Goal: Information Seeking & Learning: Learn about a topic

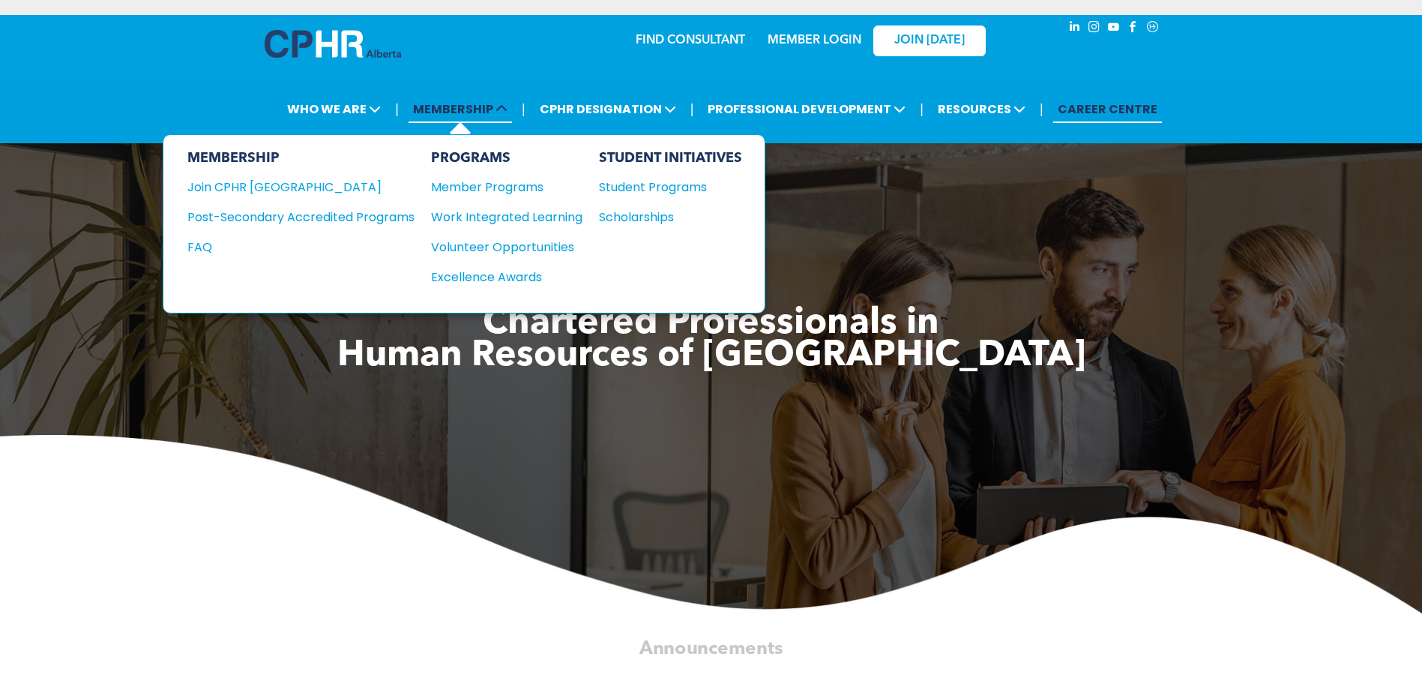
click at [471, 109] on span "MEMBERSHIP" at bounding box center [460, 109] width 103 height 28
click at [504, 187] on div "Member Programs" at bounding box center [499, 187] width 136 height 19
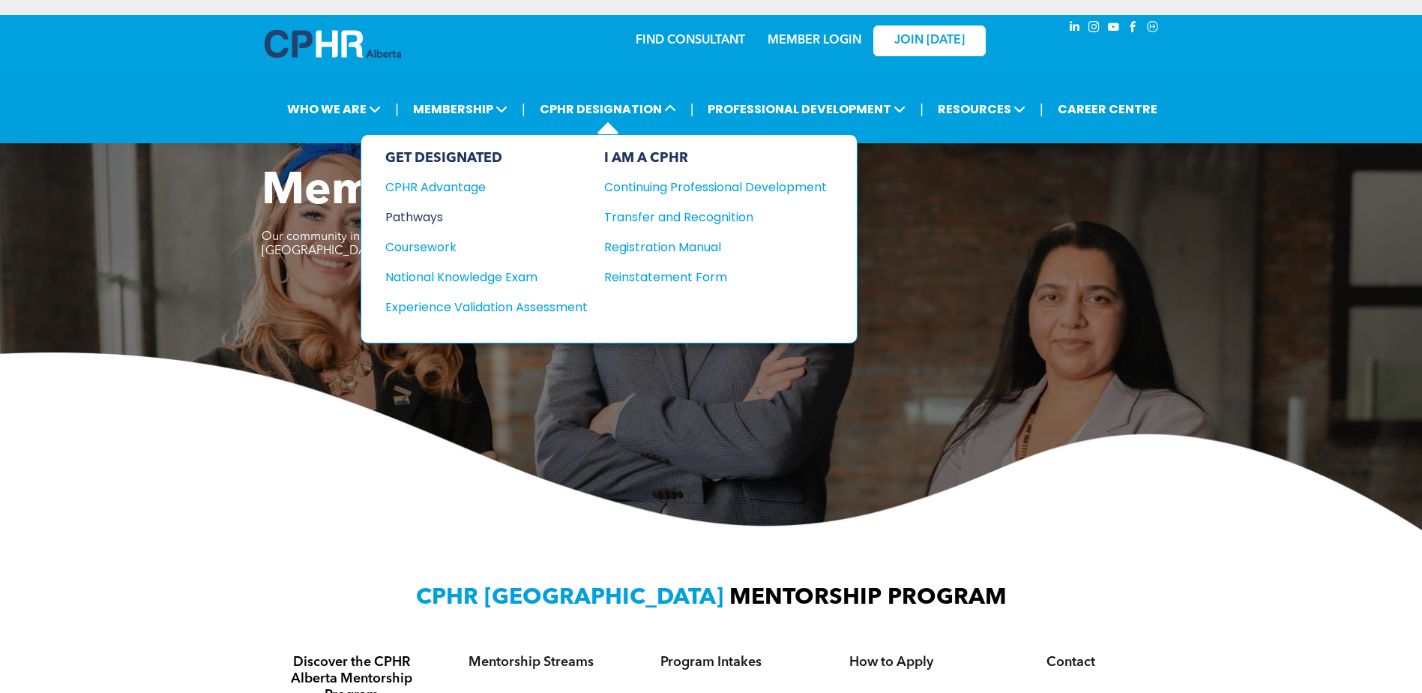
click at [439, 219] on div "Pathways" at bounding box center [476, 217] width 182 height 19
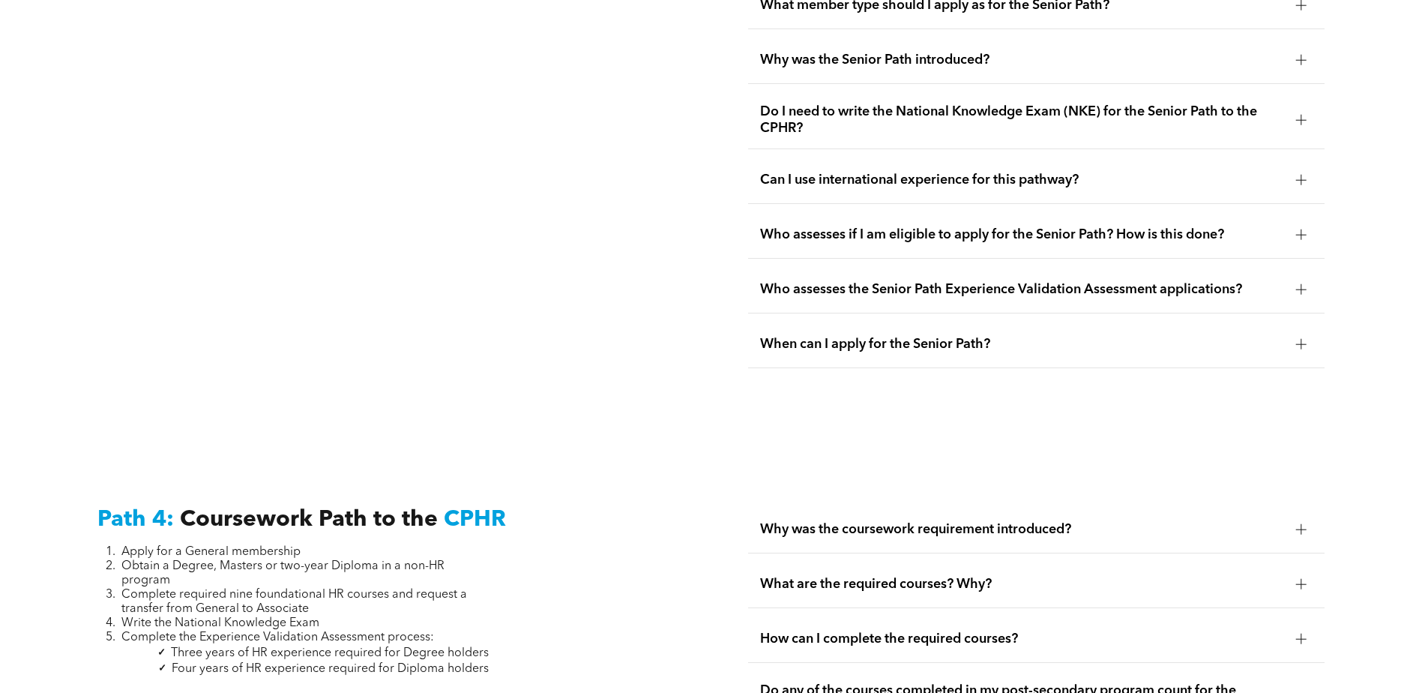
scroll to position [4349, 0]
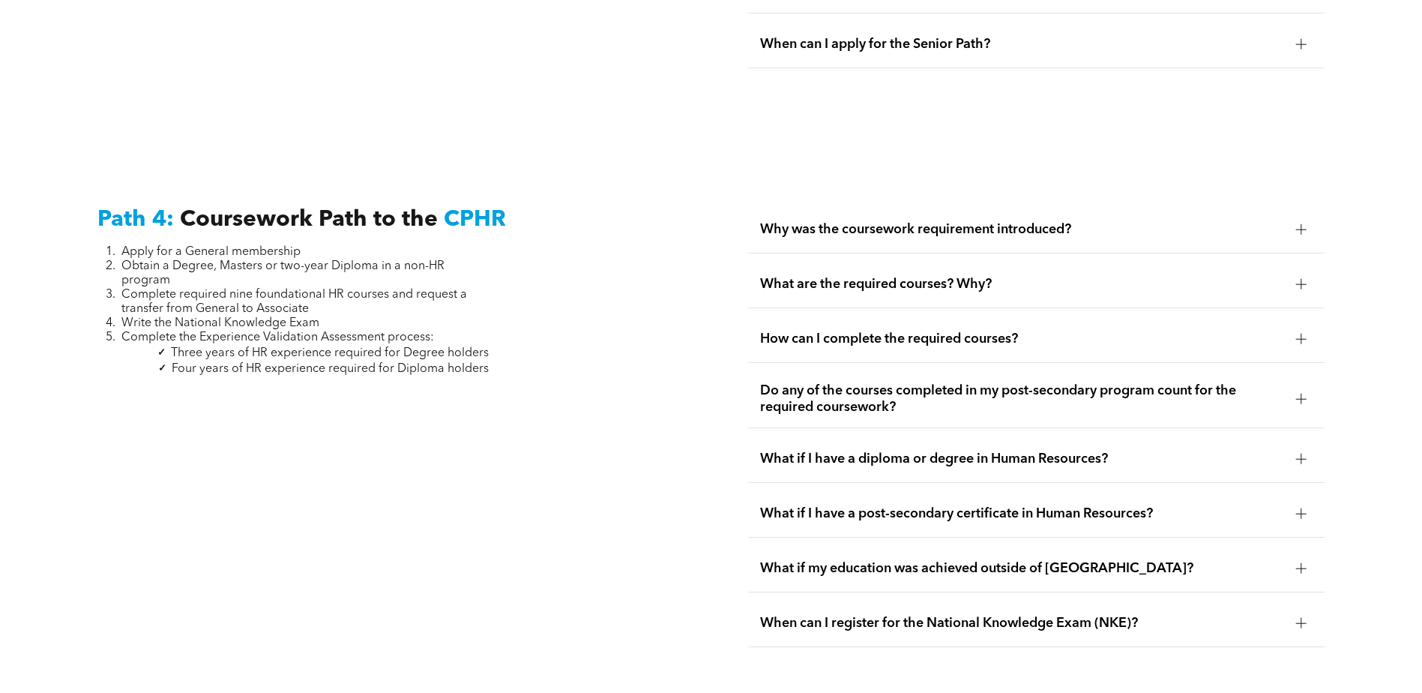
click at [1308, 218] on div at bounding box center [1301, 229] width 22 height 22
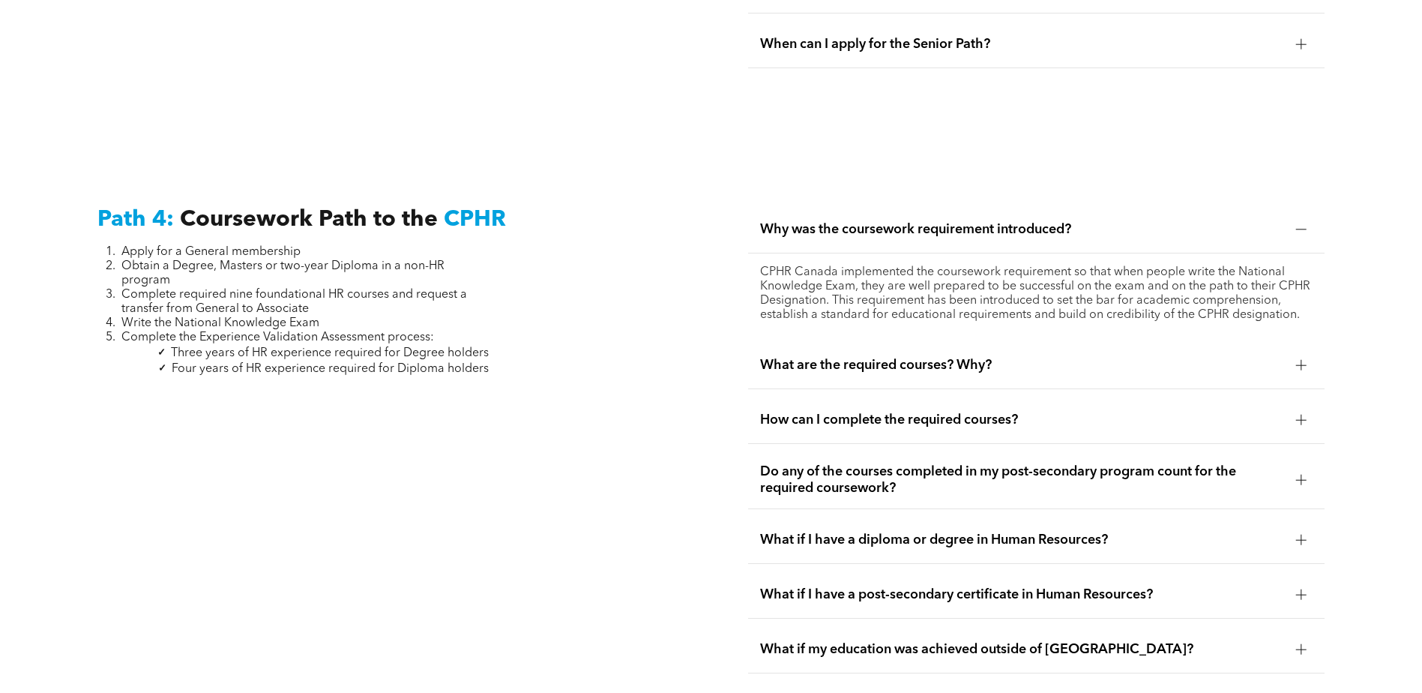
click at [1286, 342] on div "What are the required courses? Why?" at bounding box center [1036, 365] width 577 height 47
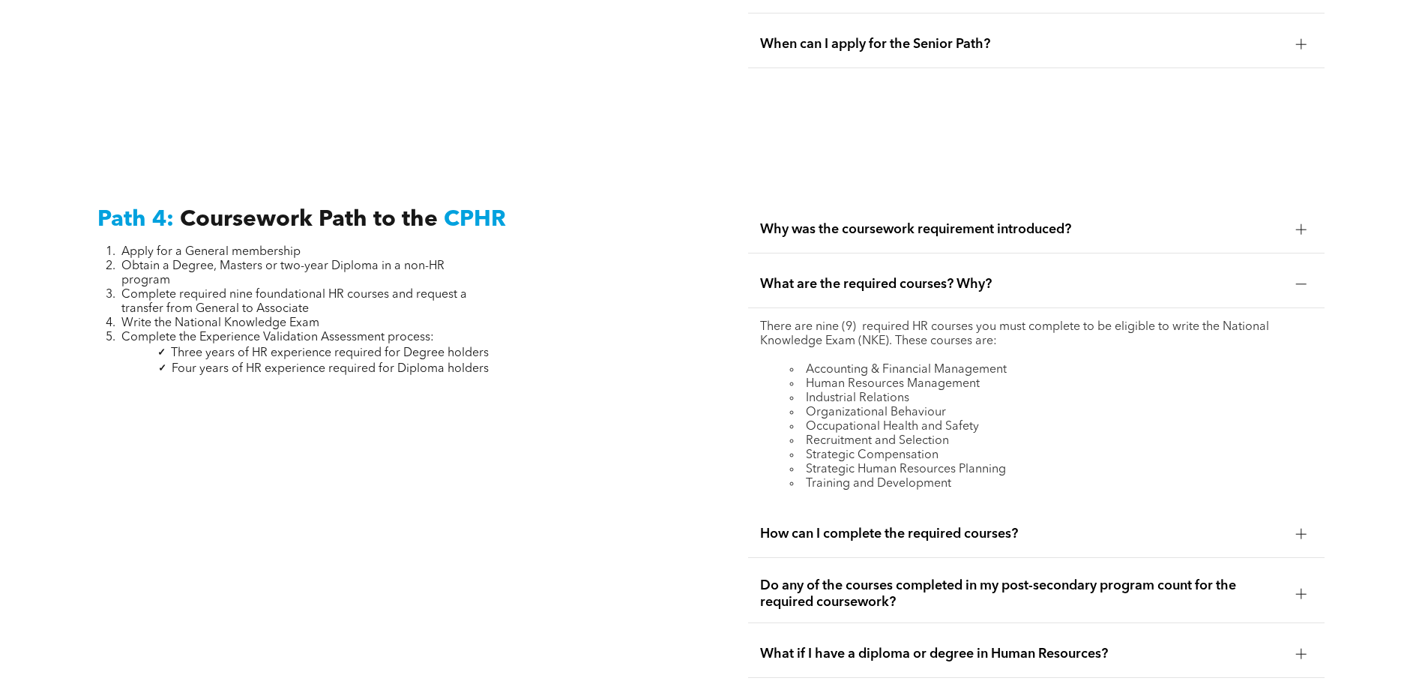
scroll to position [4574, 0]
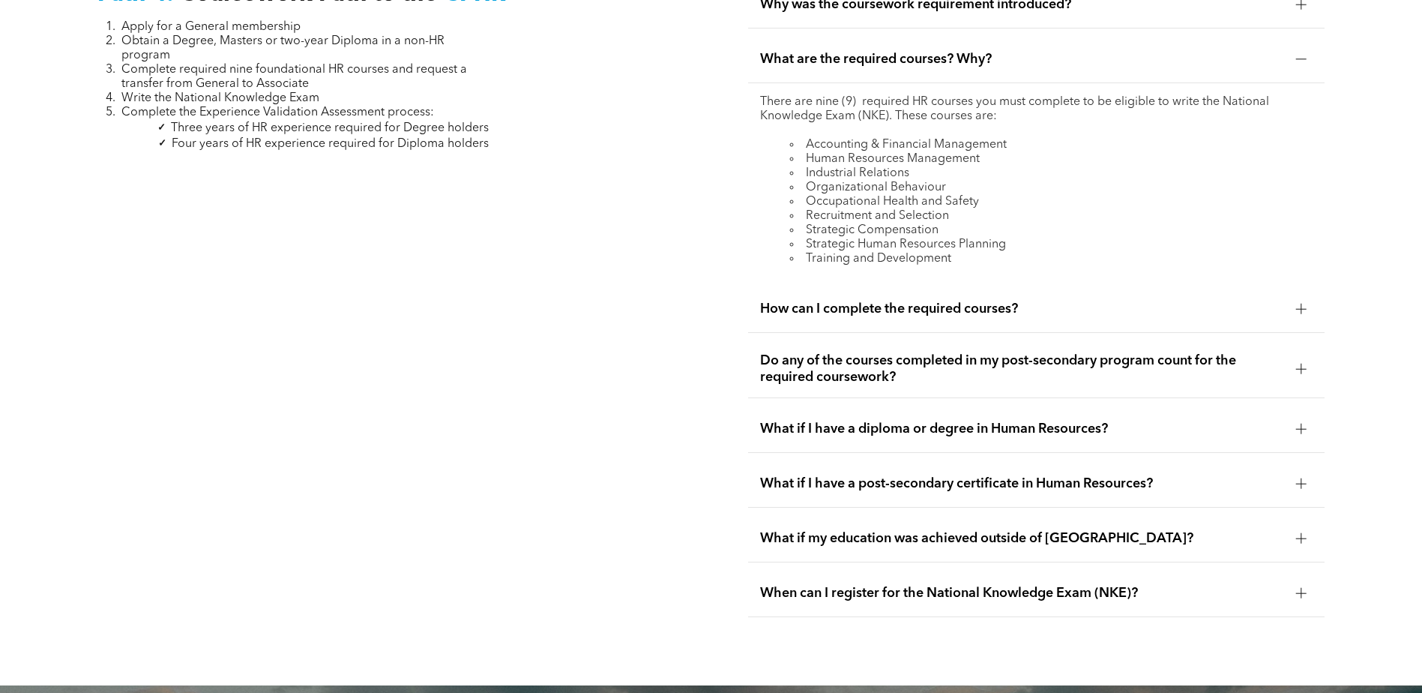
click at [1162, 292] on div "How can I complete the required courses?" at bounding box center [1036, 309] width 577 height 47
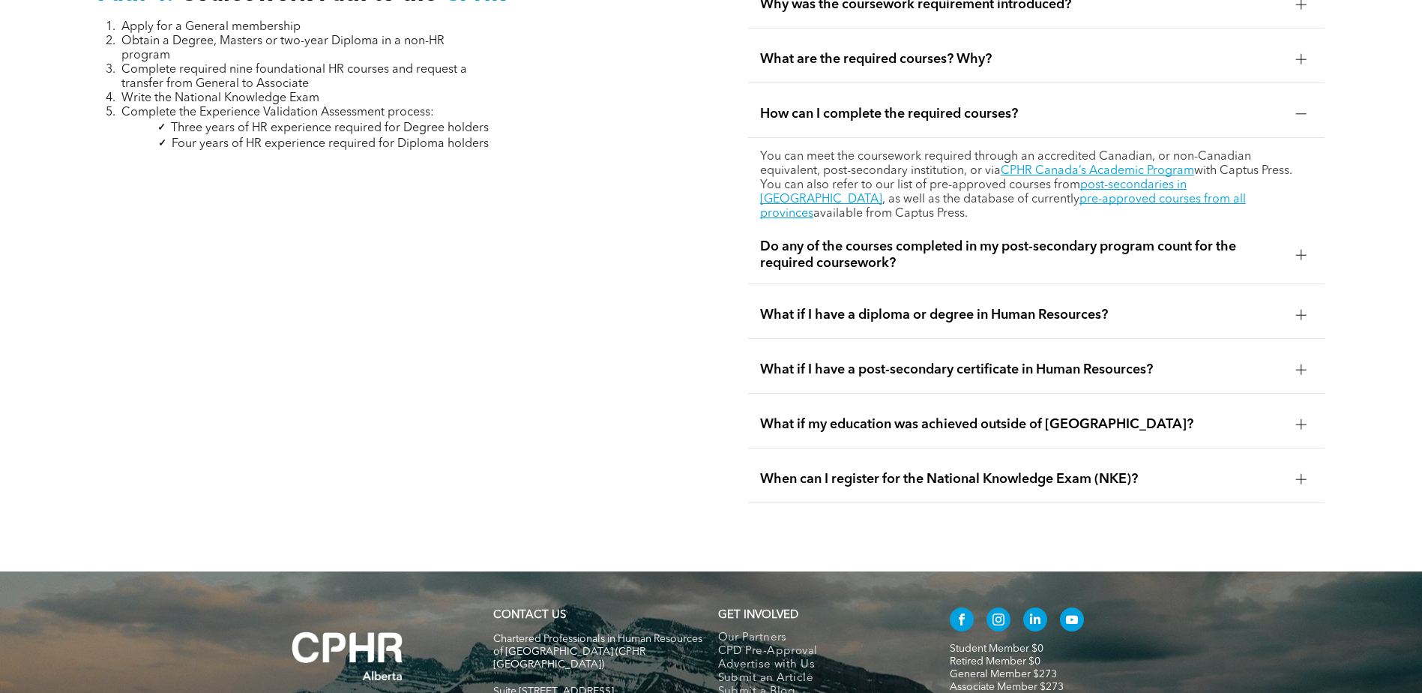
click at [1303, 250] on div at bounding box center [1301, 255] width 10 height 10
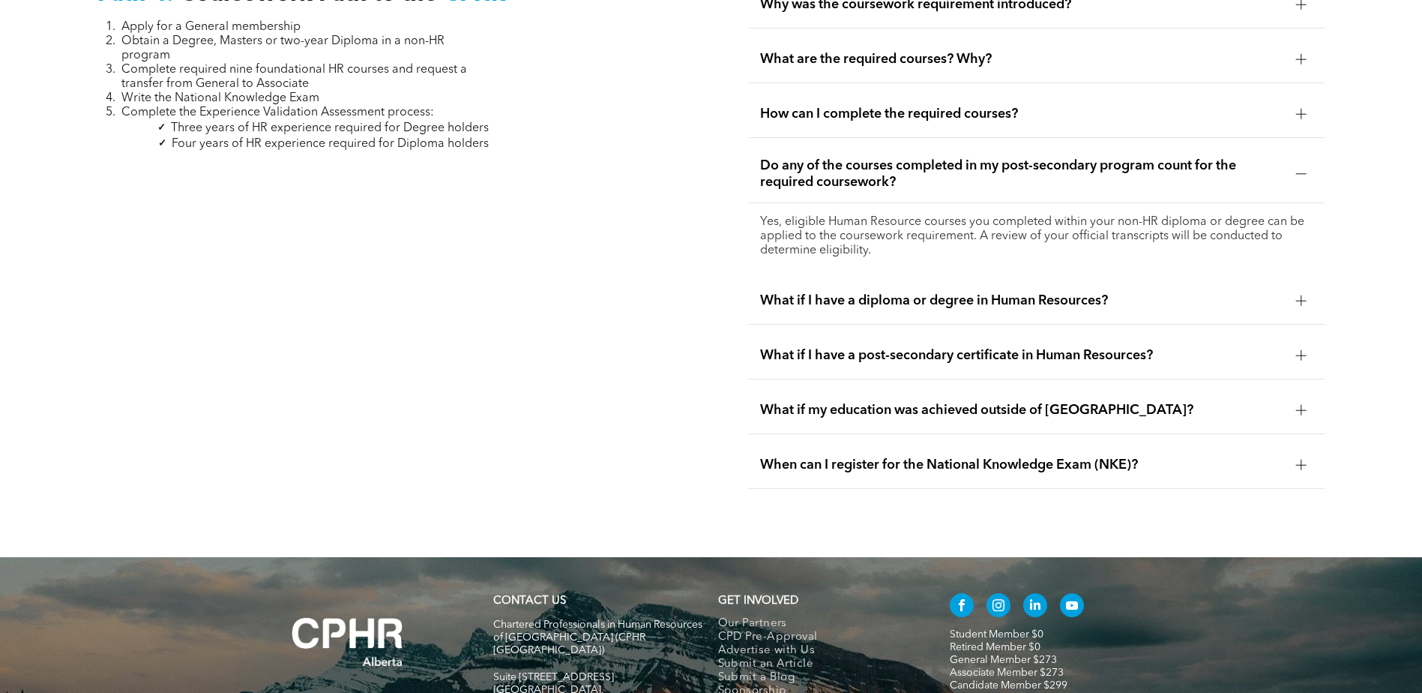
click at [1297, 295] on div at bounding box center [1301, 300] width 10 height 10
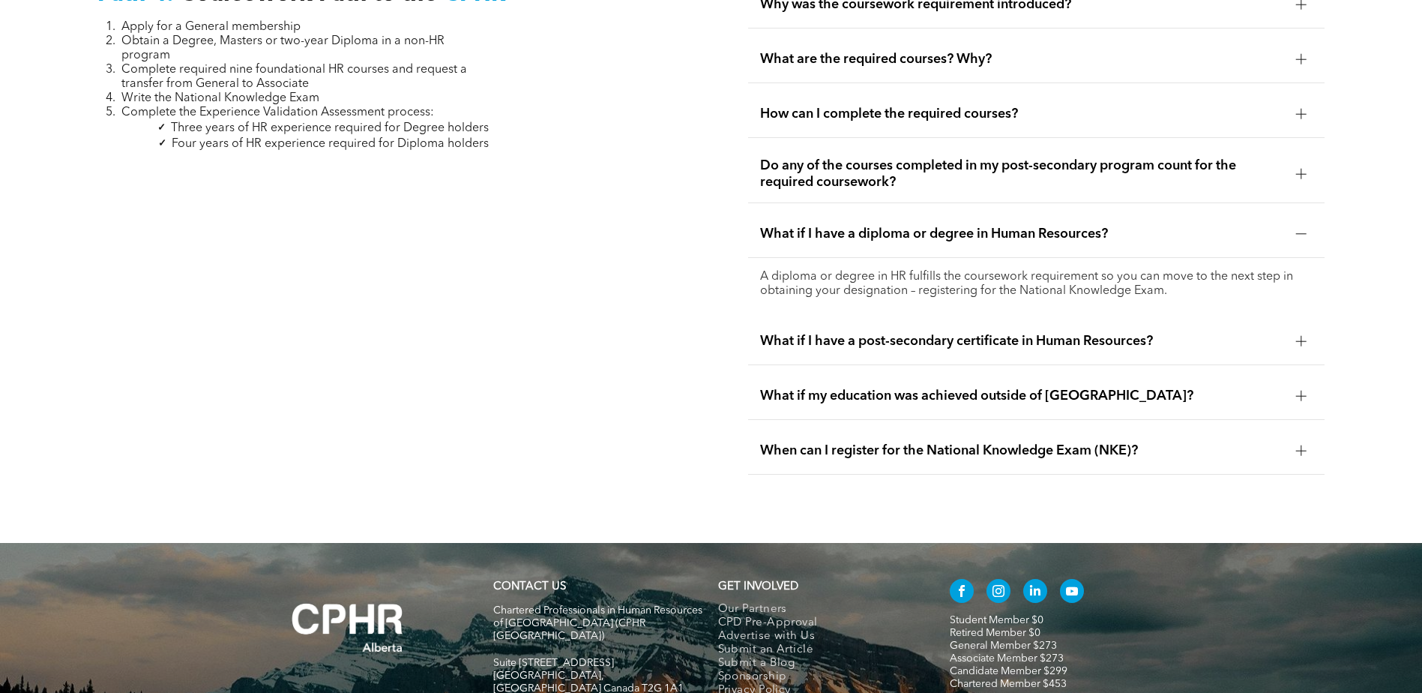
click at [1297, 263] on div "A diploma or degree in HR fulfills the coursework requirement so you can move t…" at bounding box center [1036, 284] width 577 height 52
click at [1302, 336] on div at bounding box center [1301, 341] width 1 height 10
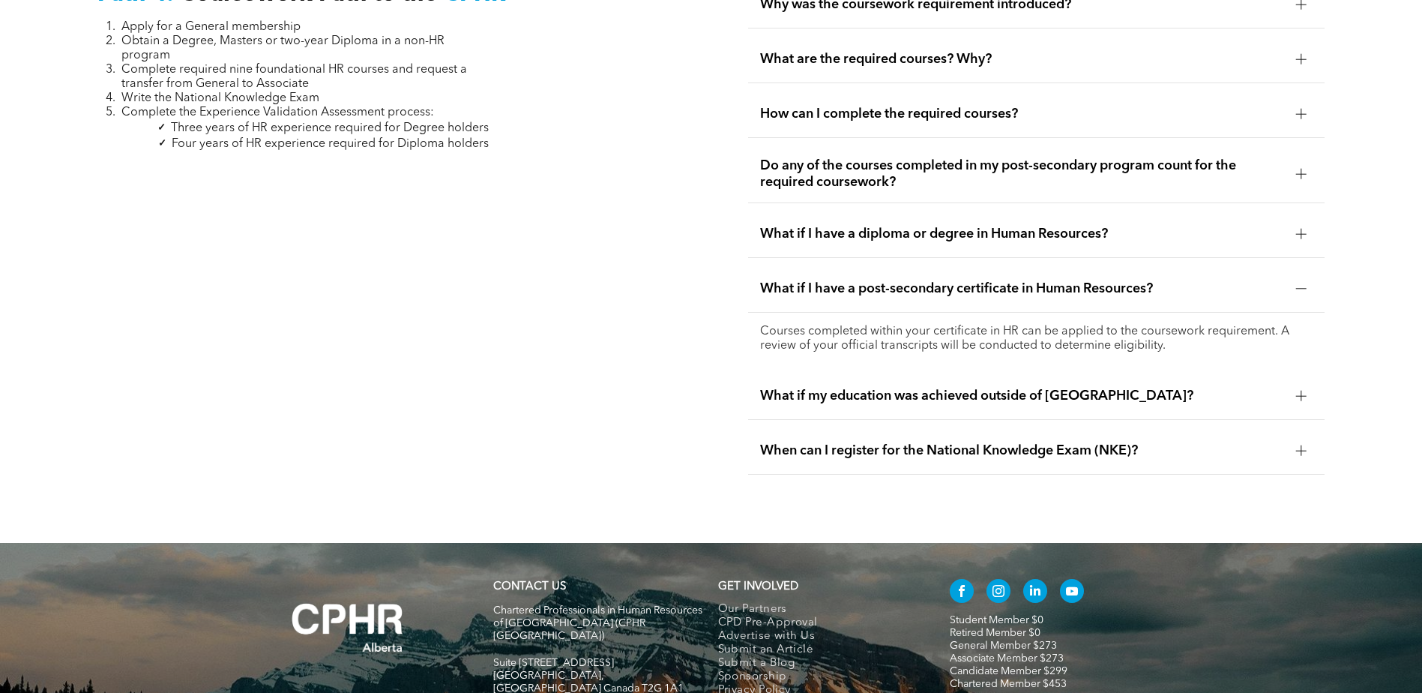
click at [1300, 283] on div at bounding box center [1301, 288] width 10 height 10
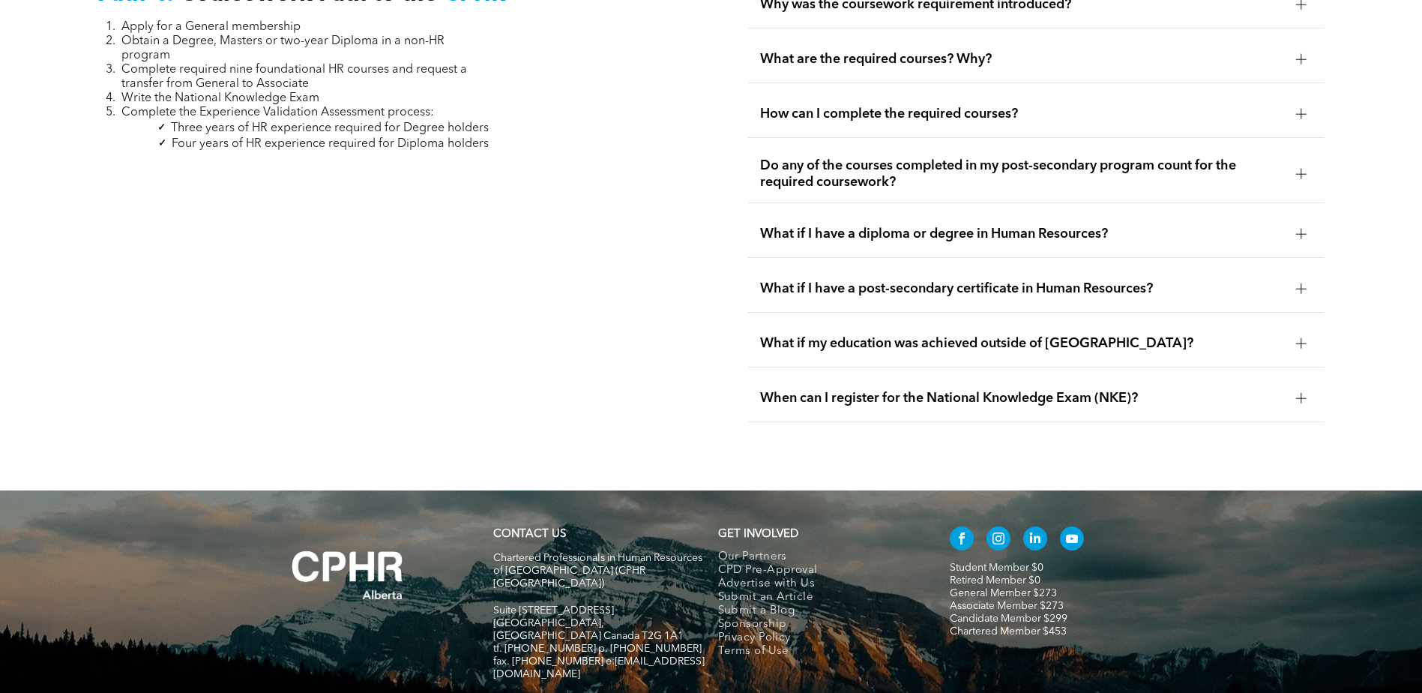
click at [1305, 338] on div at bounding box center [1301, 343] width 10 height 10
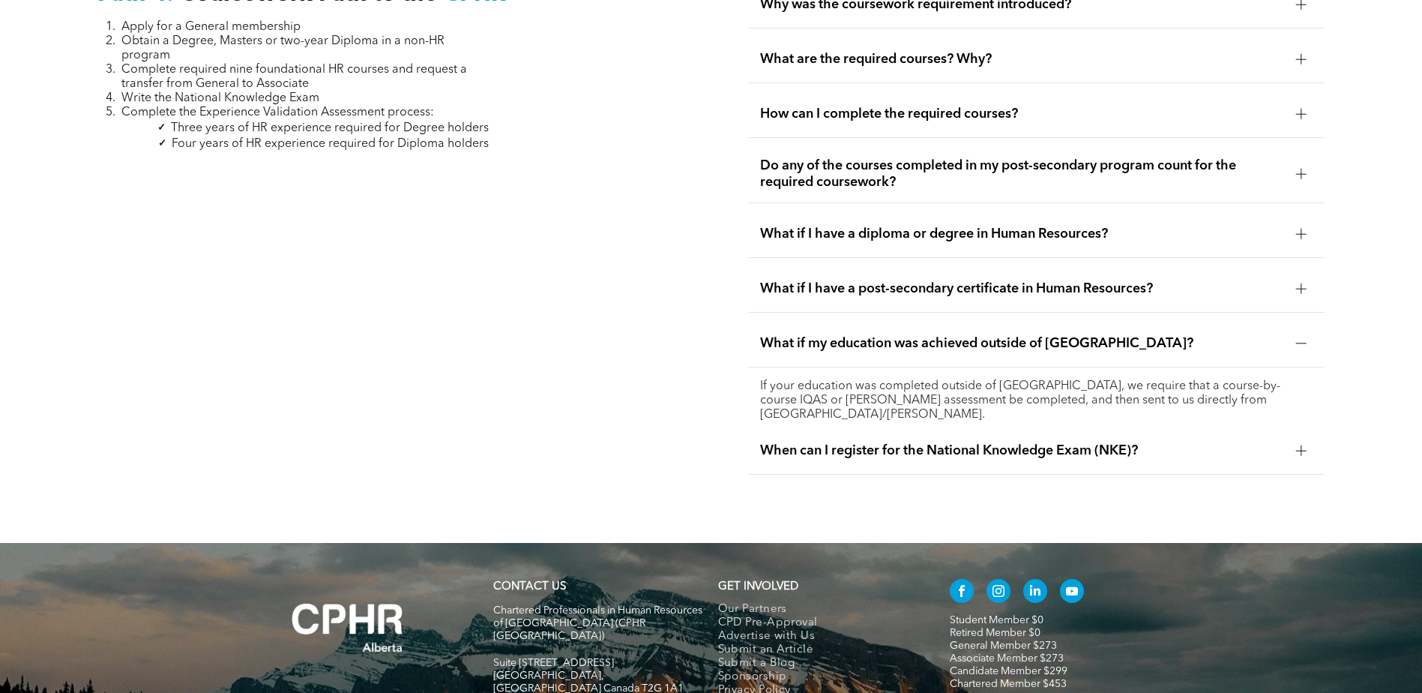
click at [1305, 338] on div at bounding box center [1301, 343] width 10 height 10
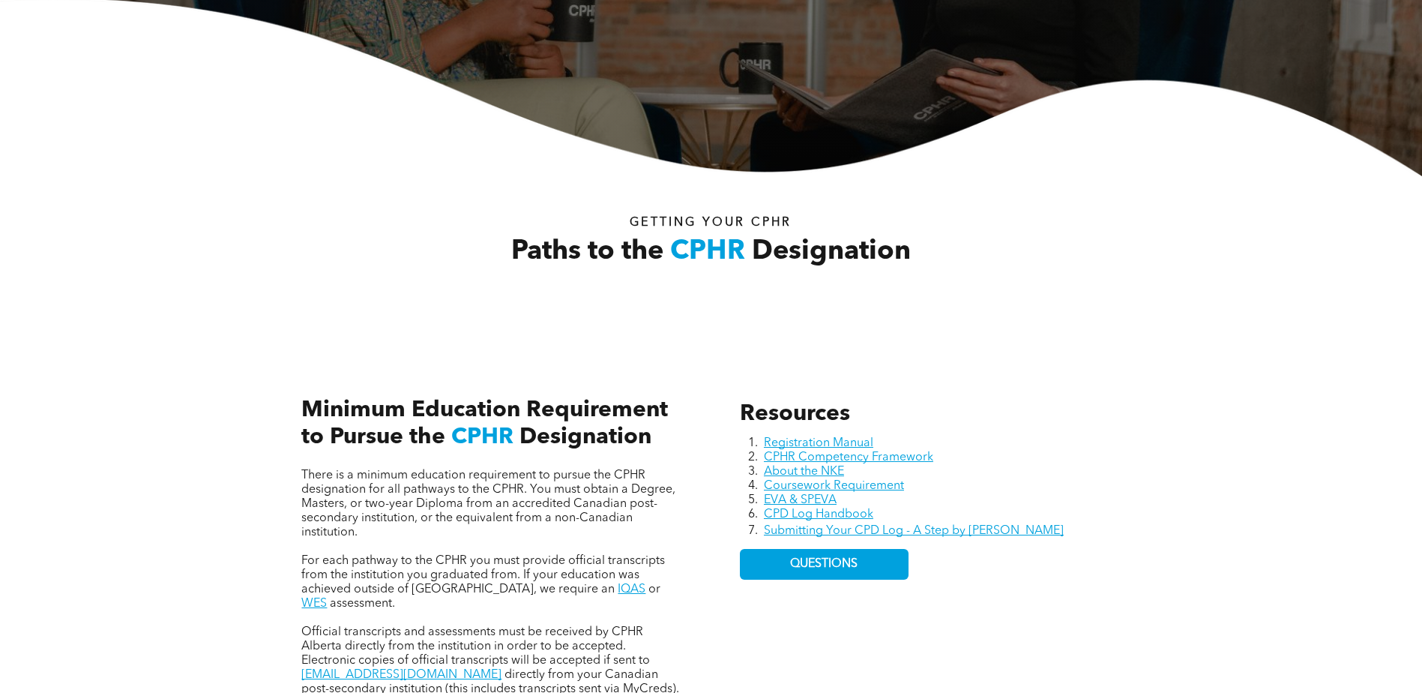
scroll to position [0, 0]
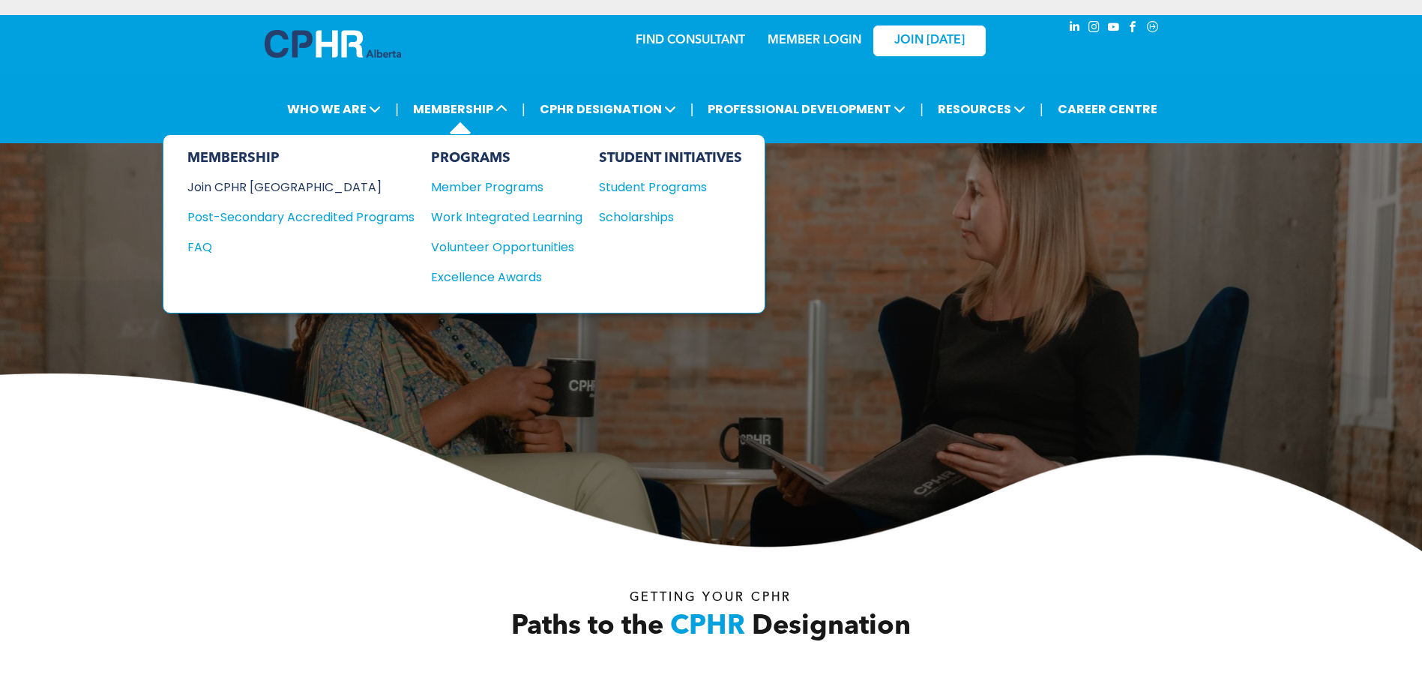
click at [283, 190] on div "Join CPHR [GEOGRAPHIC_DATA]" at bounding box center [289, 187] width 205 height 19
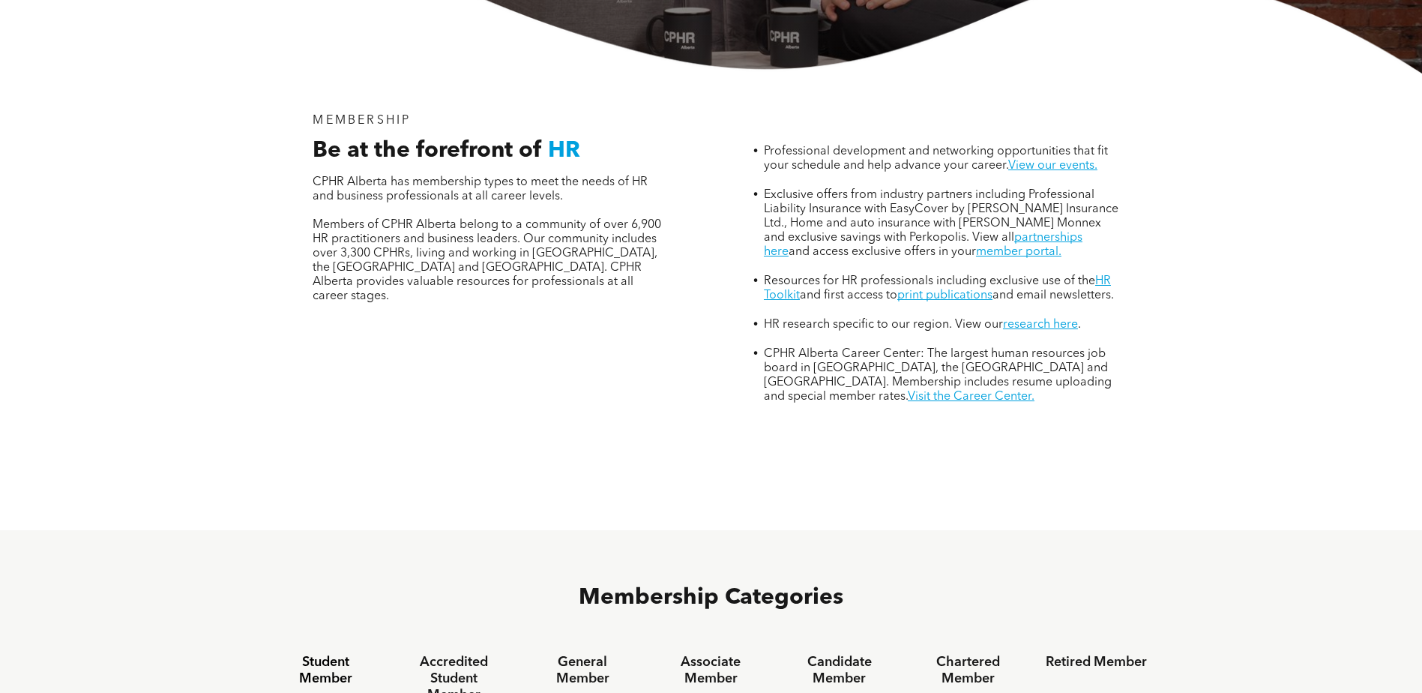
scroll to position [900, 0]
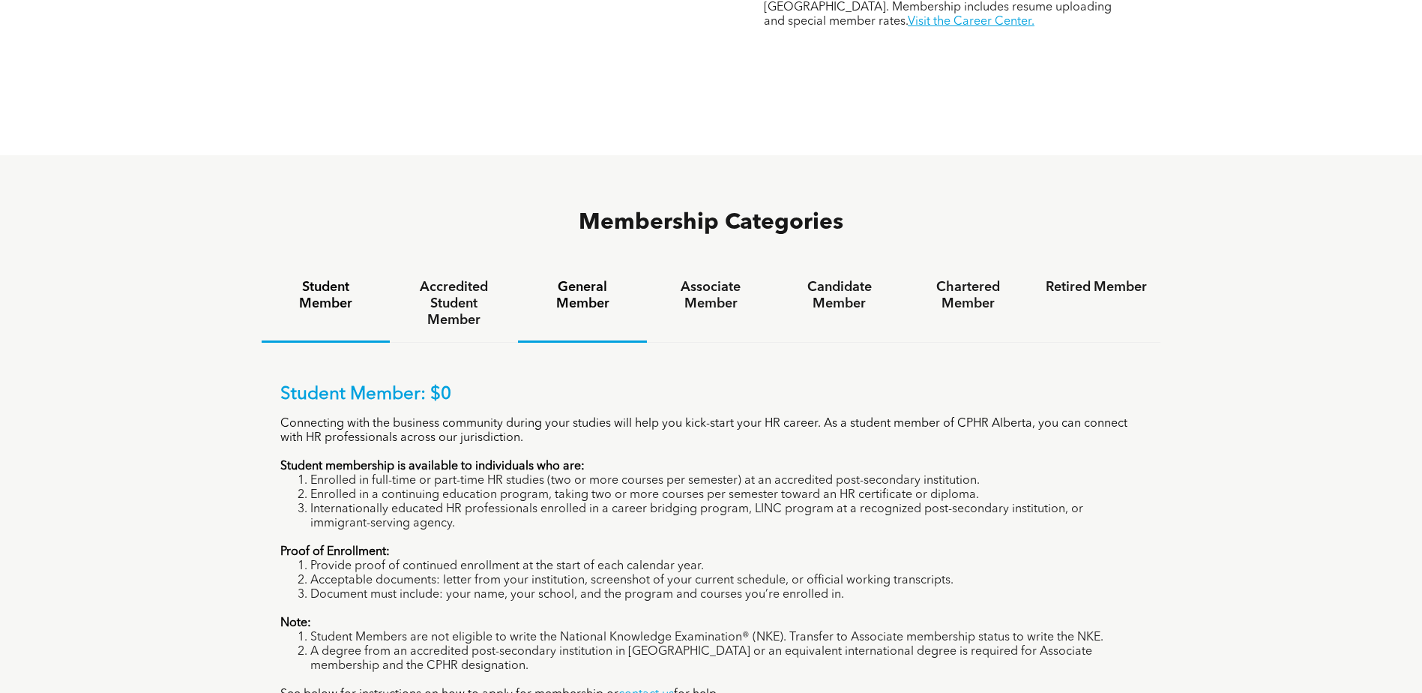
click at [578, 279] on h4 "General Member" at bounding box center [582, 295] width 101 height 33
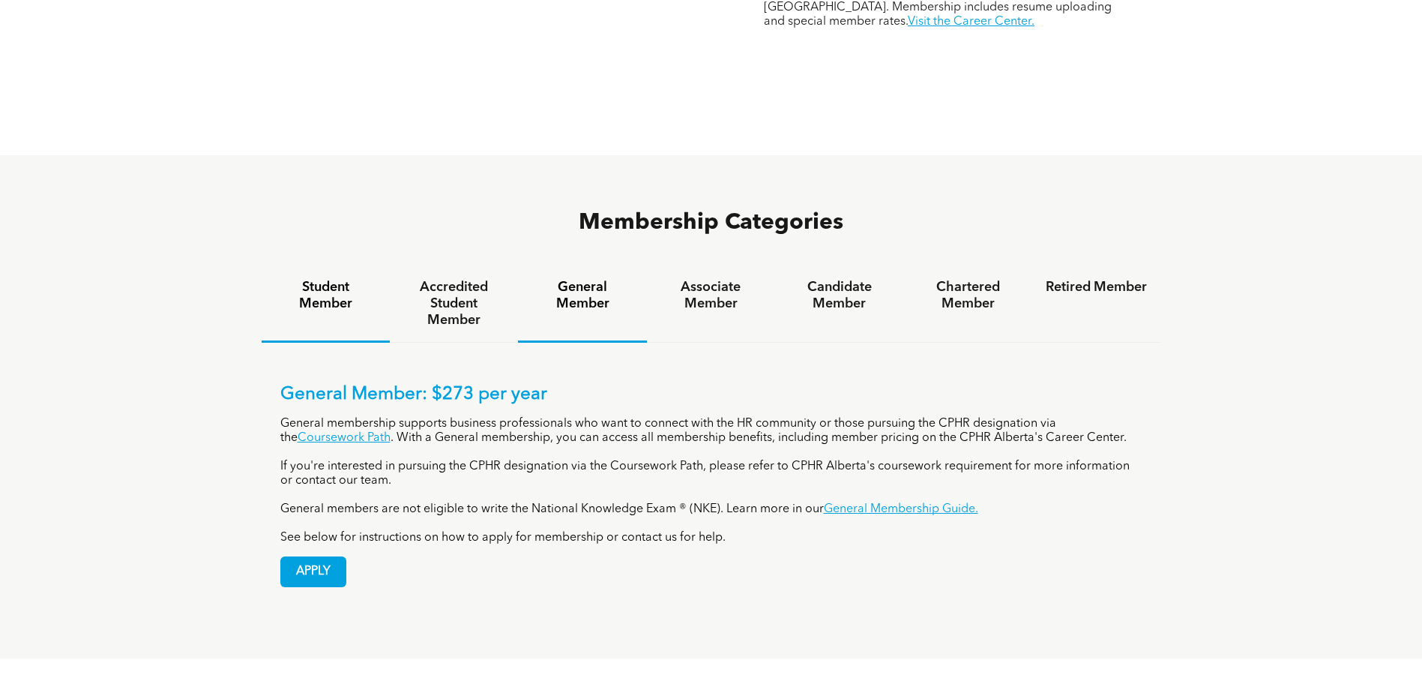
click at [348, 279] on h4 "Student Member" at bounding box center [325, 295] width 101 height 33
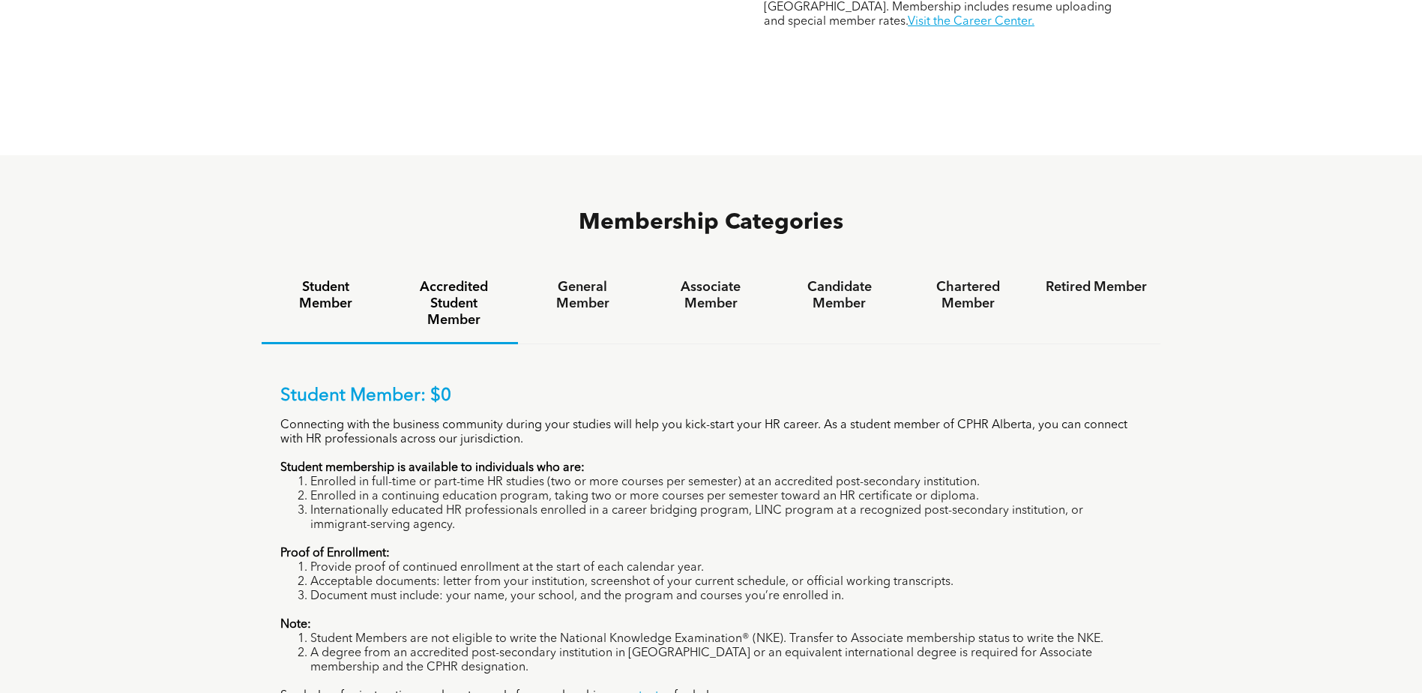
click at [463, 271] on div "Accredited Student Member" at bounding box center [454, 304] width 128 height 79
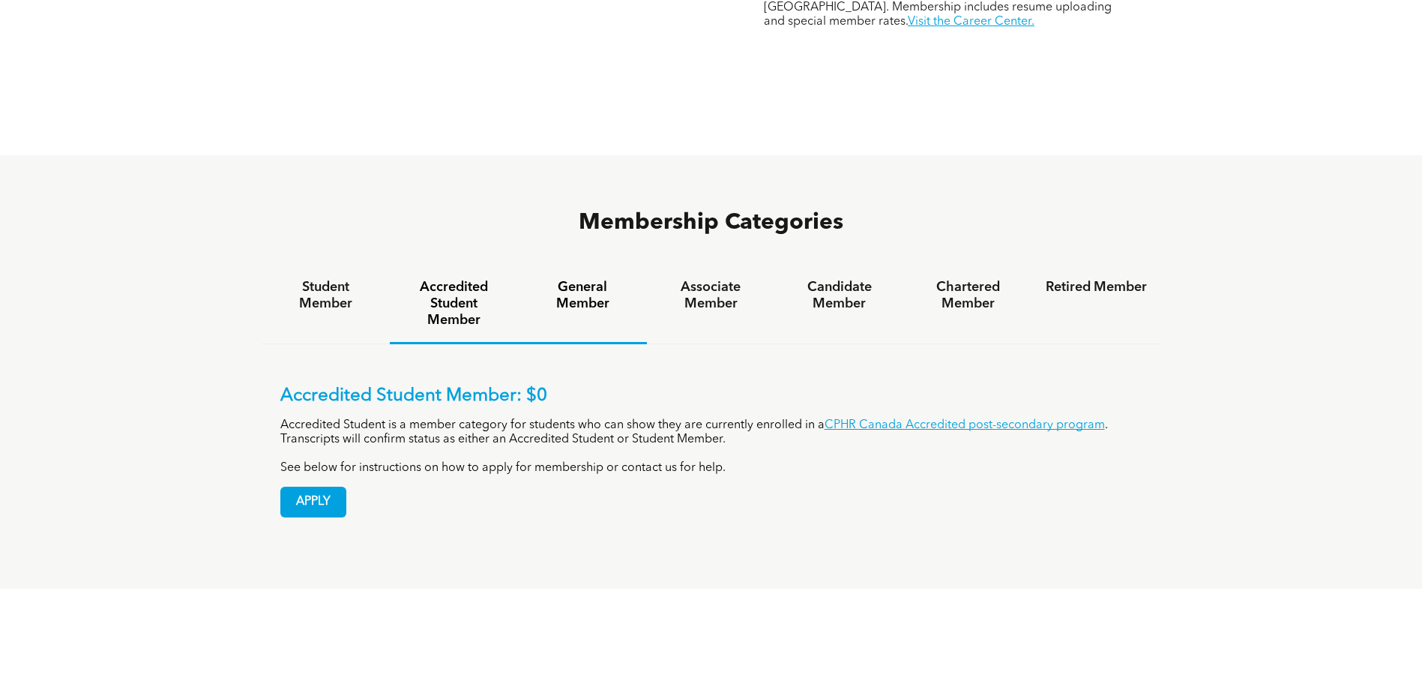
click at [566, 279] on h4 "General Member" at bounding box center [582, 295] width 101 height 33
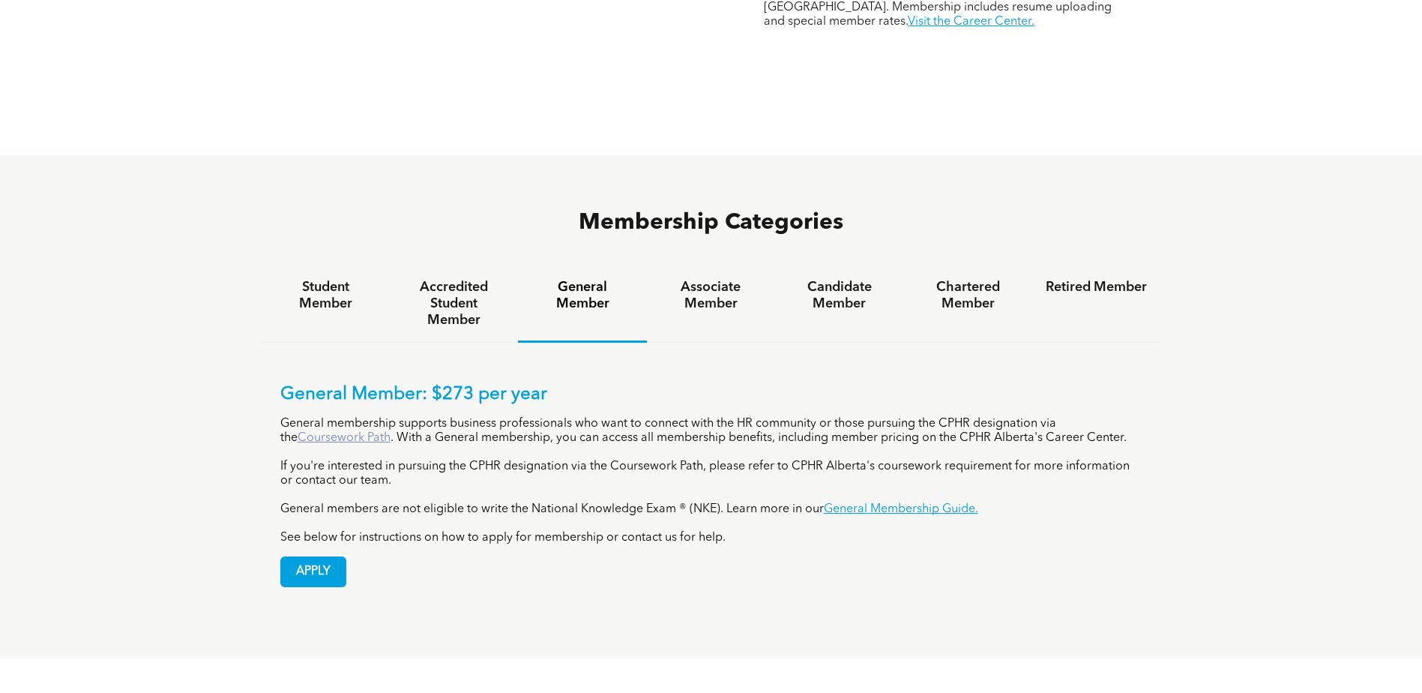
click at [353, 432] on link "Coursework Path" at bounding box center [344, 438] width 93 height 12
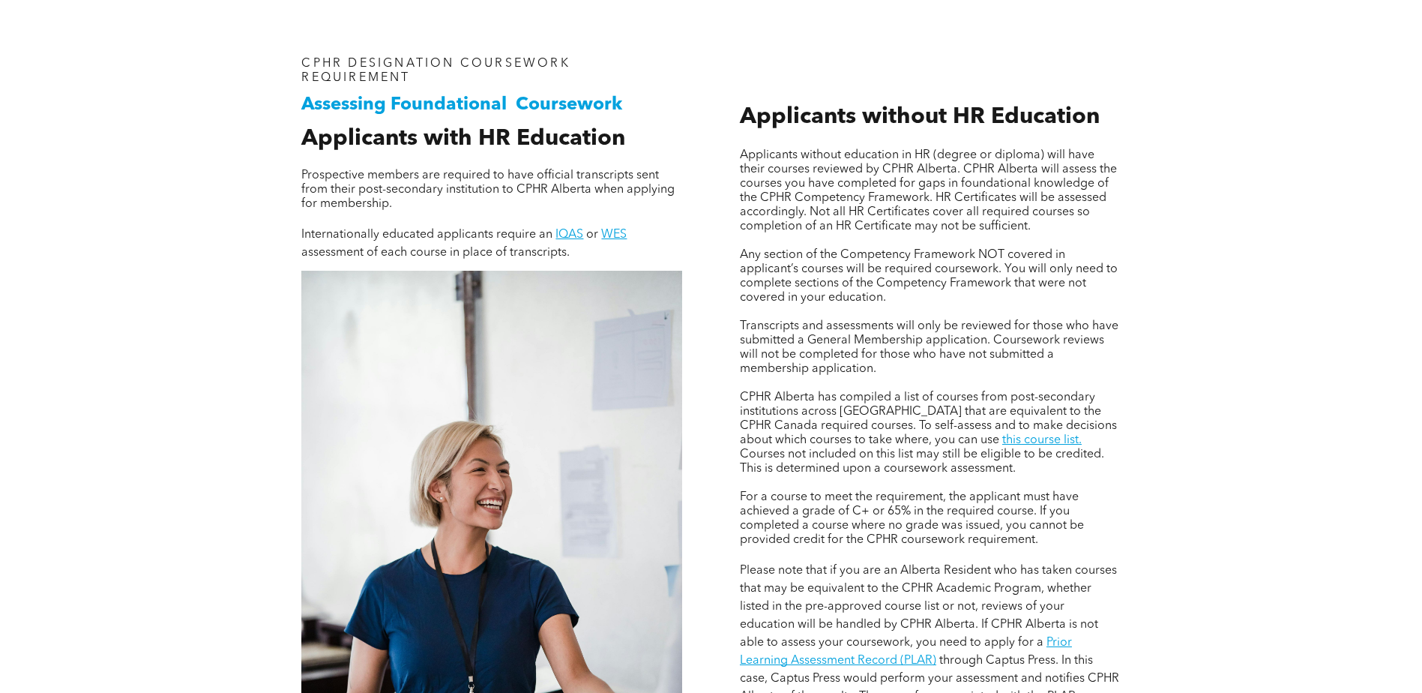
scroll to position [1200, 0]
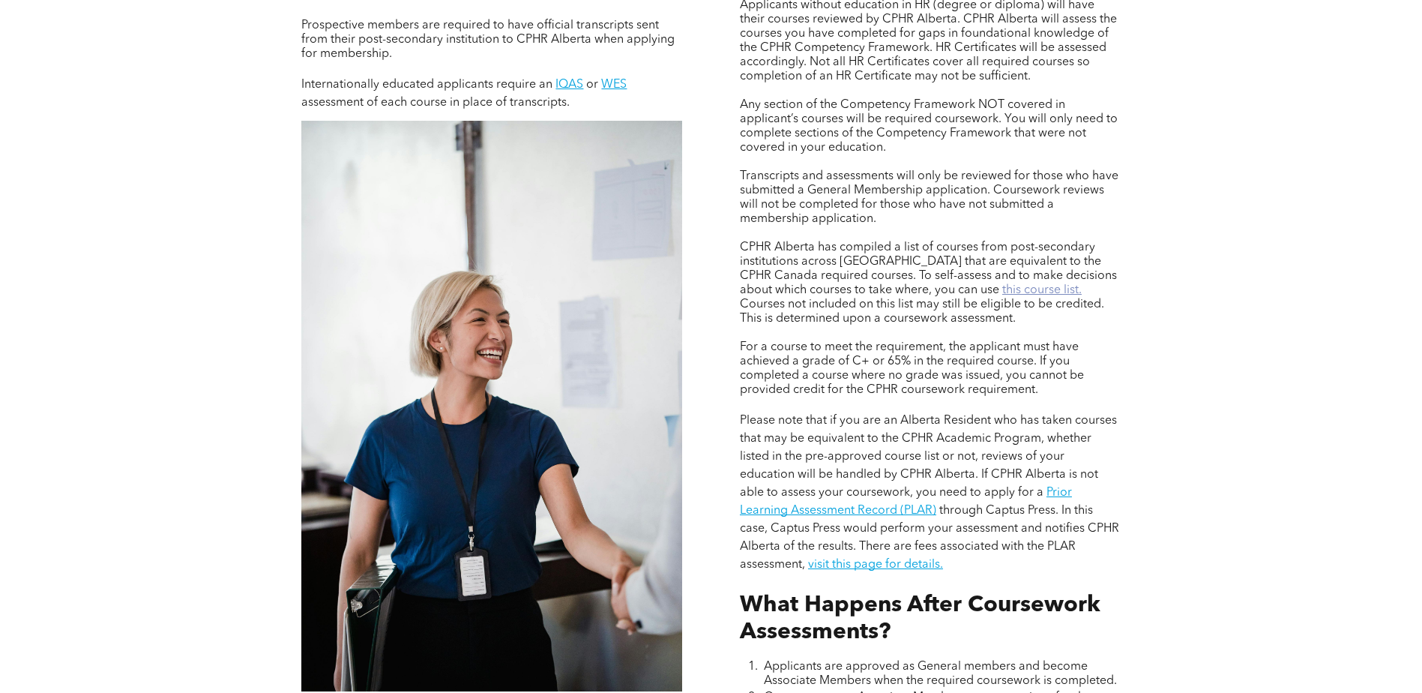
click at [1003, 286] on link "this course list." at bounding box center [1042, 290] width 79 height 12
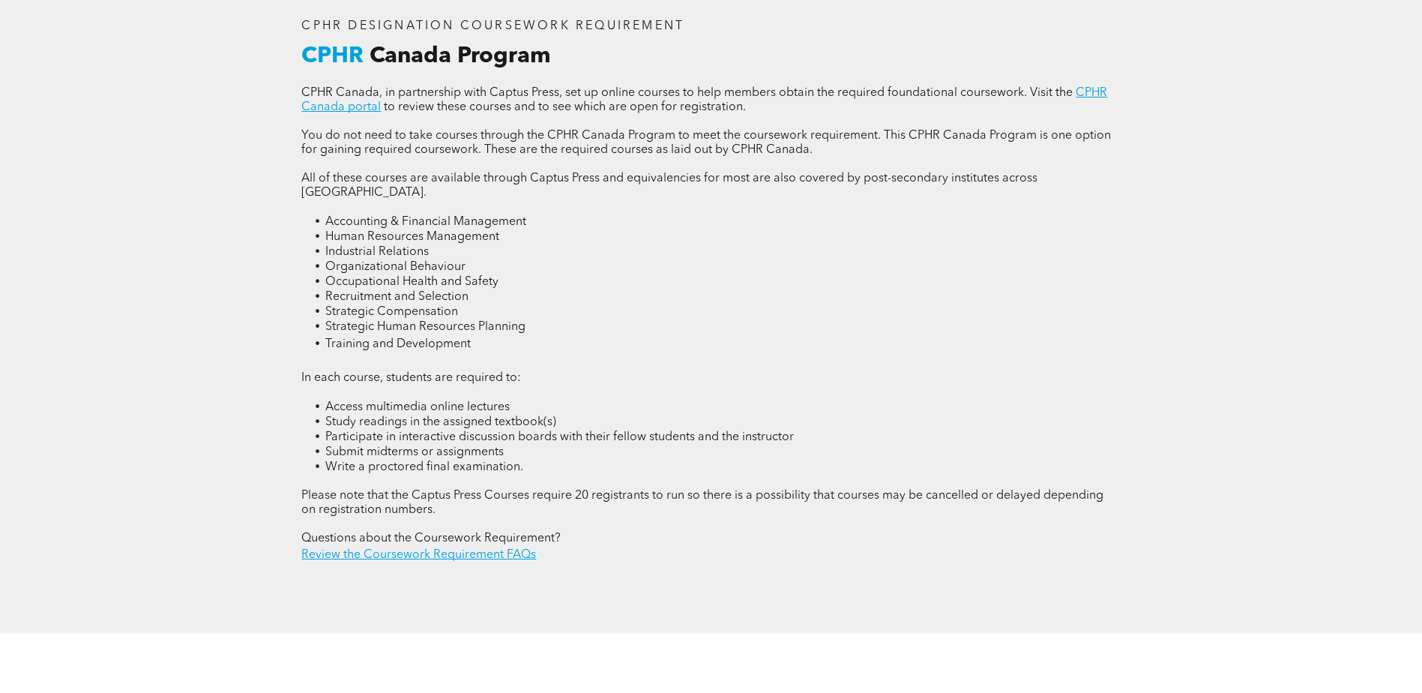
scroll to position [2249, 0]
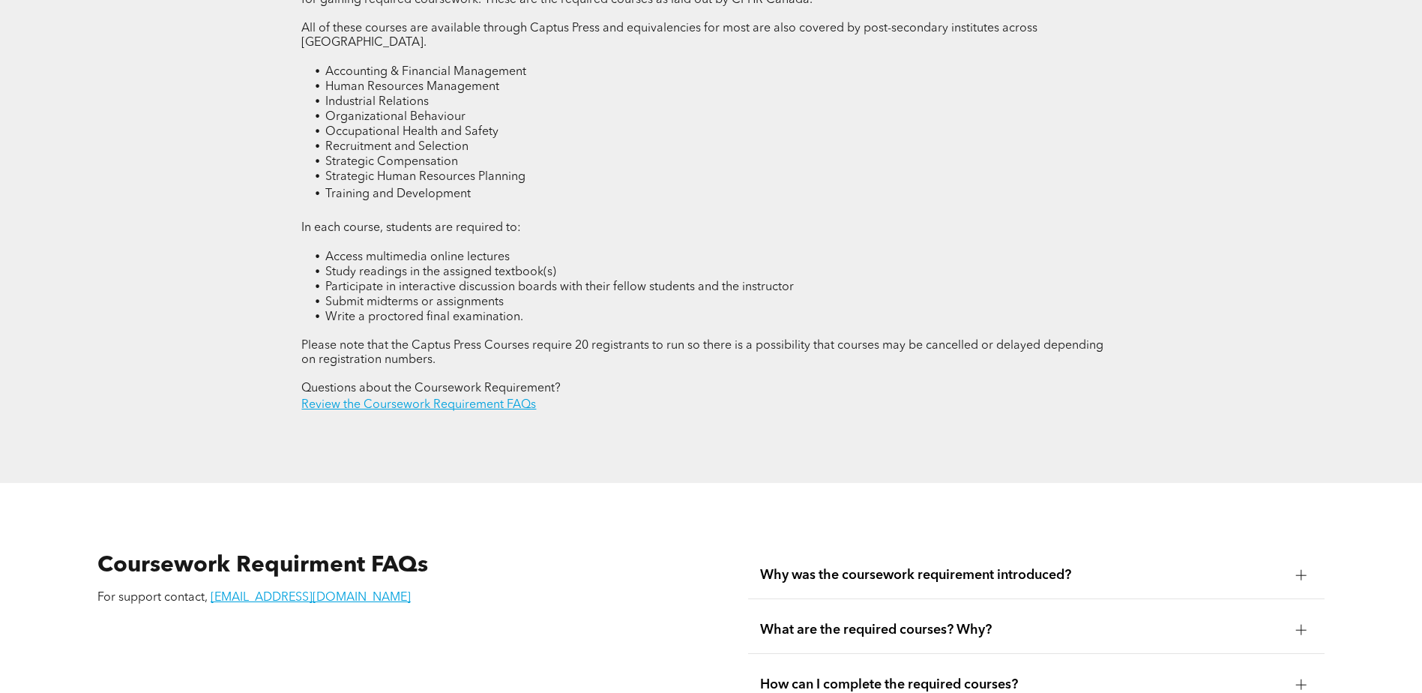
click at [1260, 610] on div "What are the required courses? Why?" at bounding box center [1036, 630] width 577 height 47
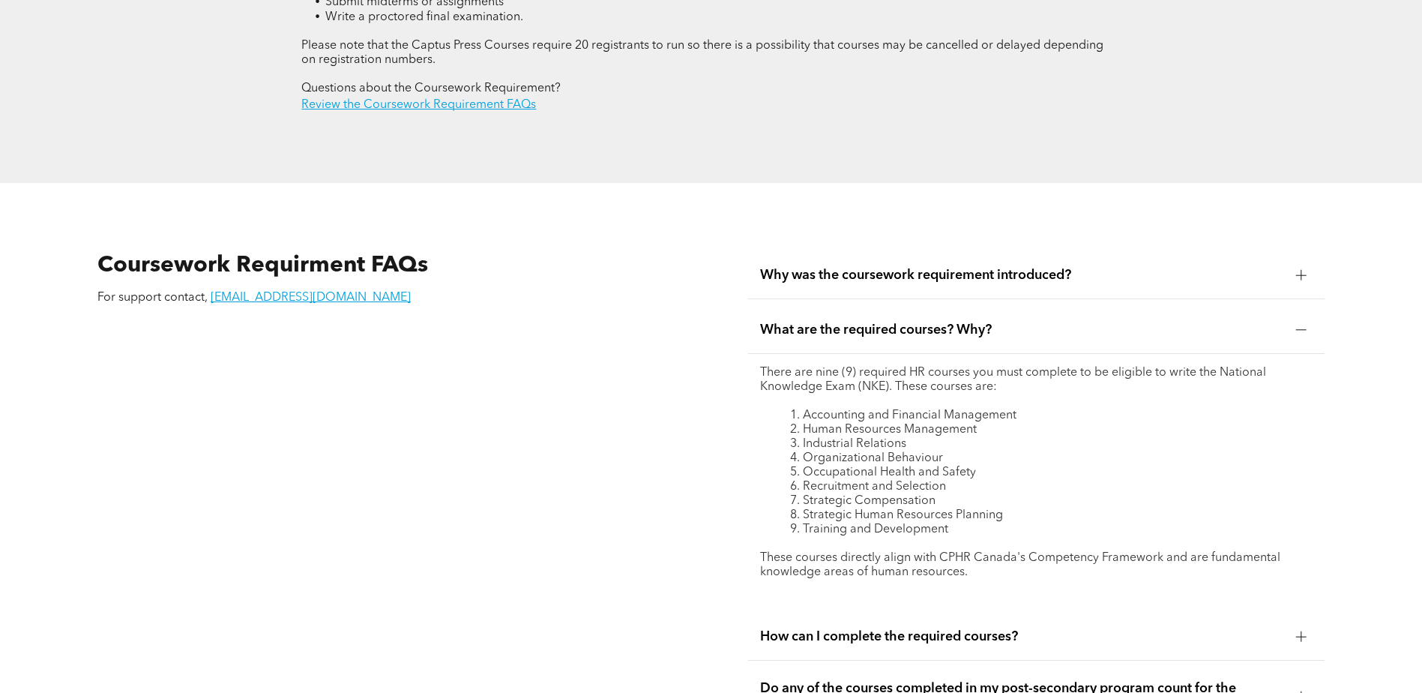
scroll to position [2699, 0]
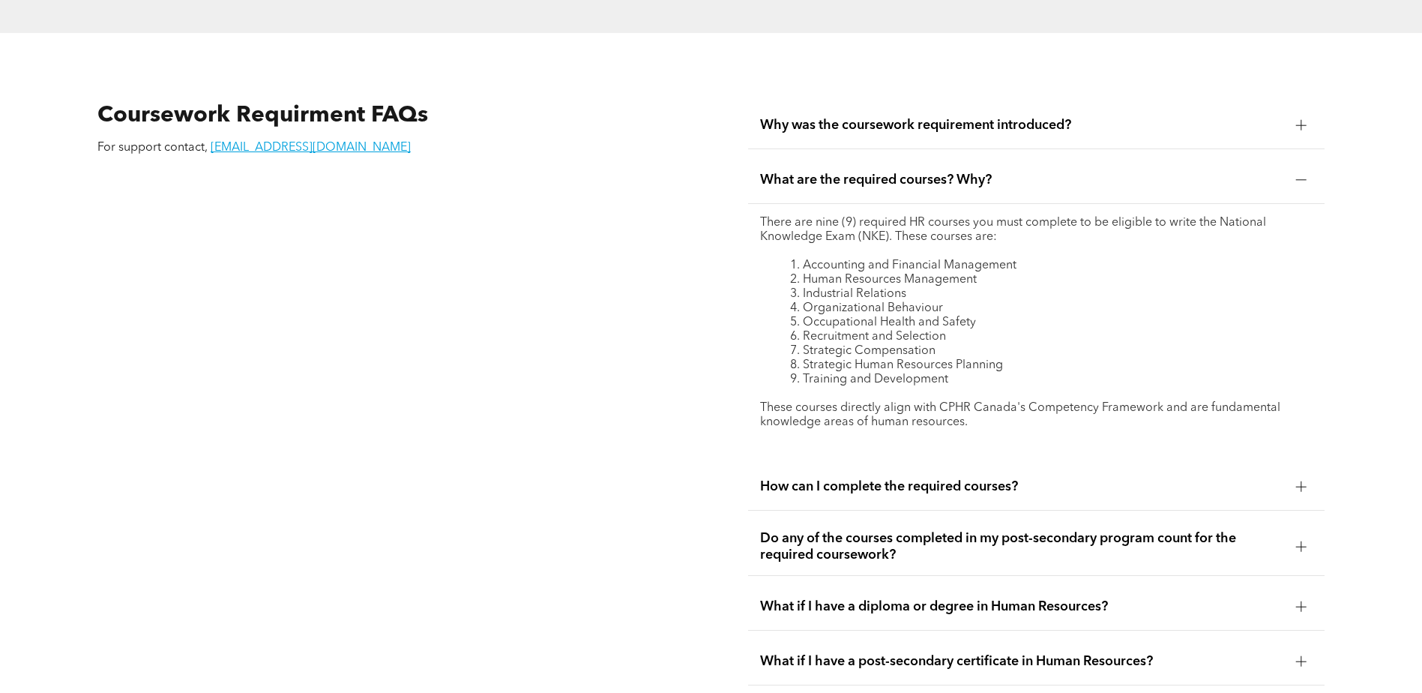
click at [1143, 530] on span "Do any of the courses completed in my post-secondary program count for the requ…" at bounding box center [1022, 546] width 524 height 33
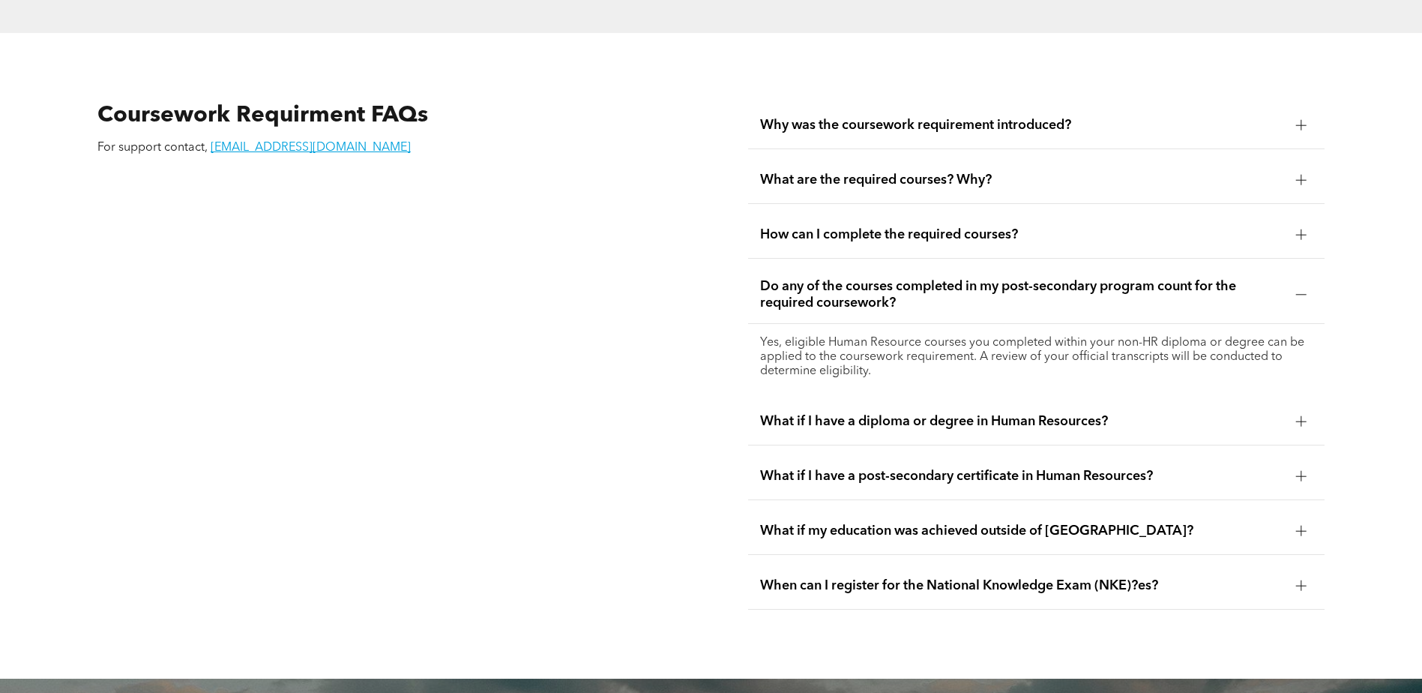
click at [1166, 523] on span "What if my education was achieved outside of [GEOGRAPHIC_DATA]?" at bounding box center [1022, 531] width 524 height 16
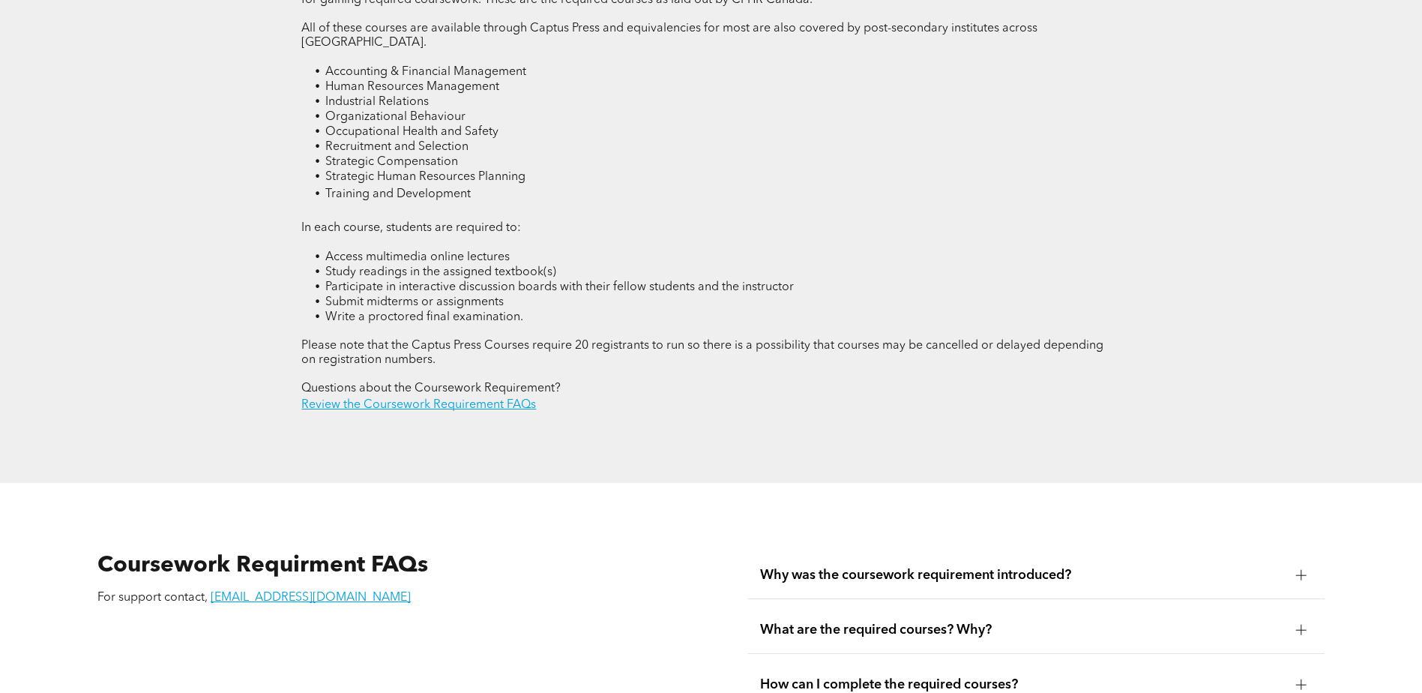
scroll to position [2025, 0]
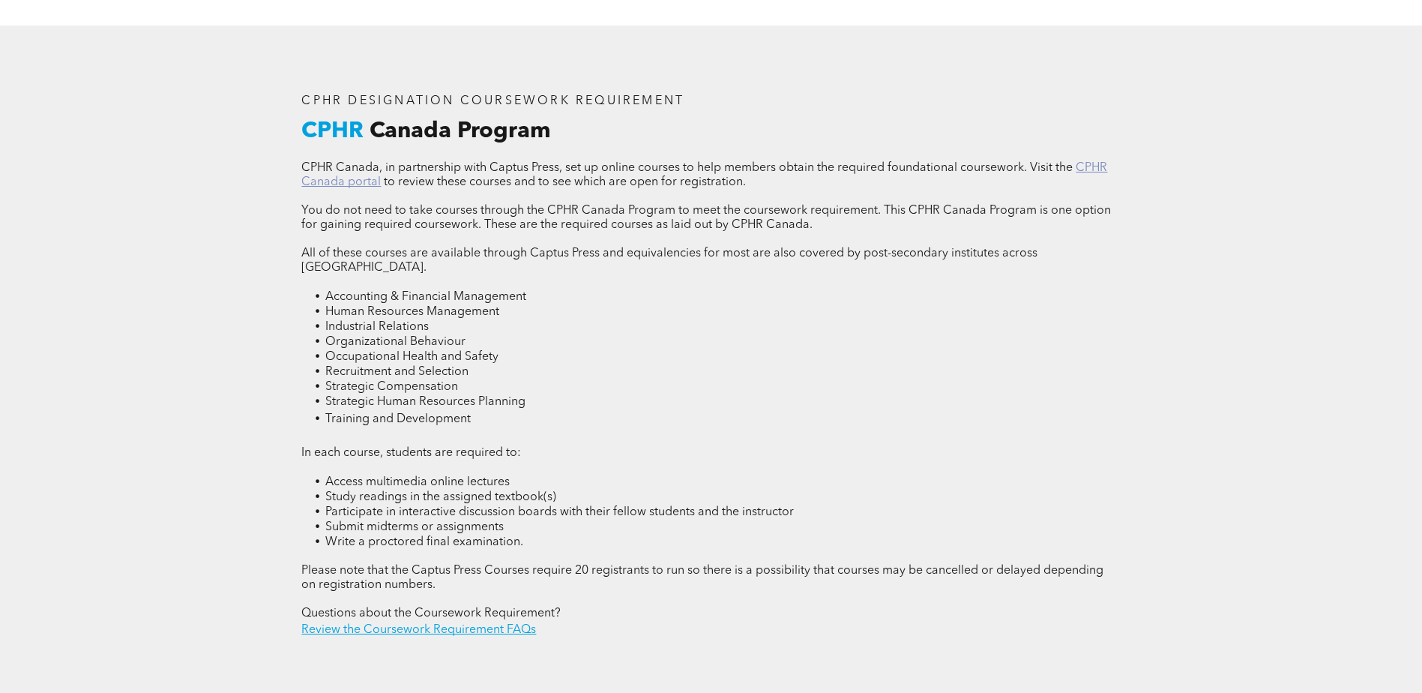
click at [1084, 162] on link "CPHR Canada portal" at bounding box center [704, 175] width 806 height 26
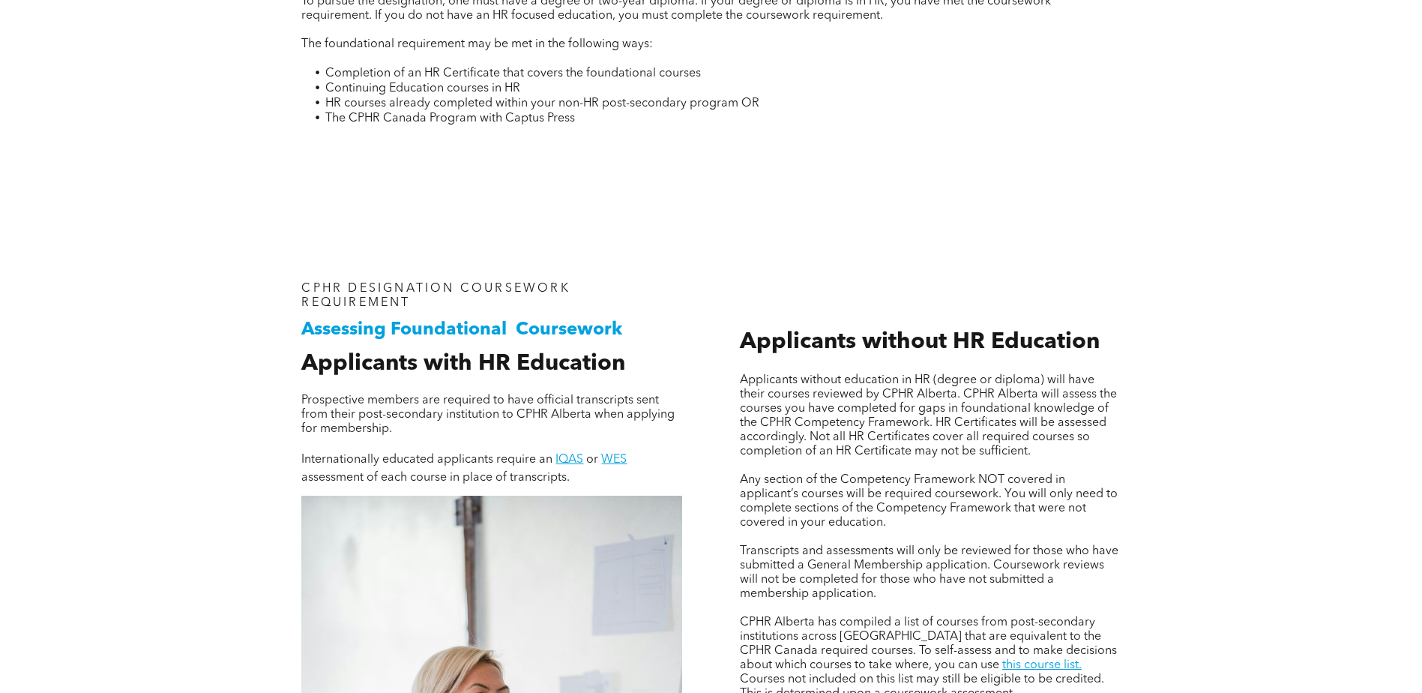
scroll to position [1200, 0]
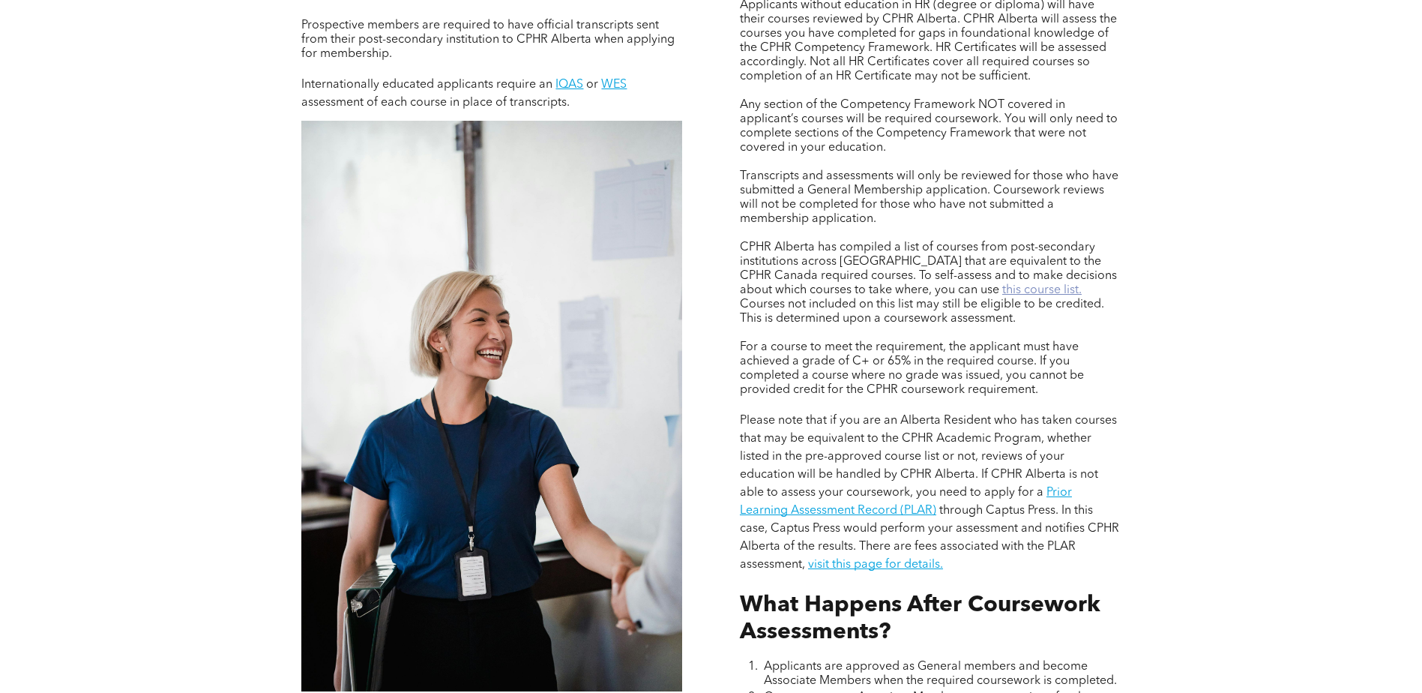
click at [1003, 292] on link "this course list." at bounding box center [1042, 290] width 79 height 12
